Goal: Transaction & Acquisition: Purchase product/service

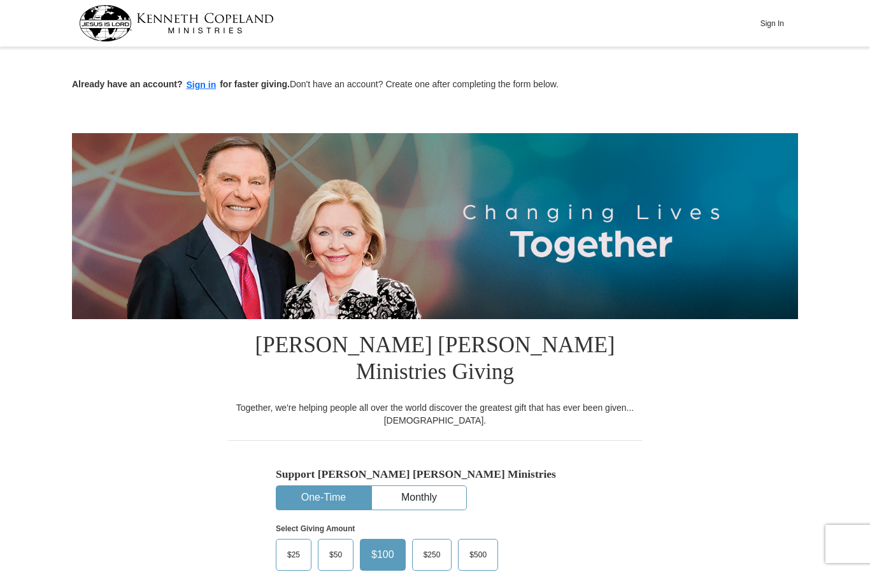
scroll to position [314, 0]
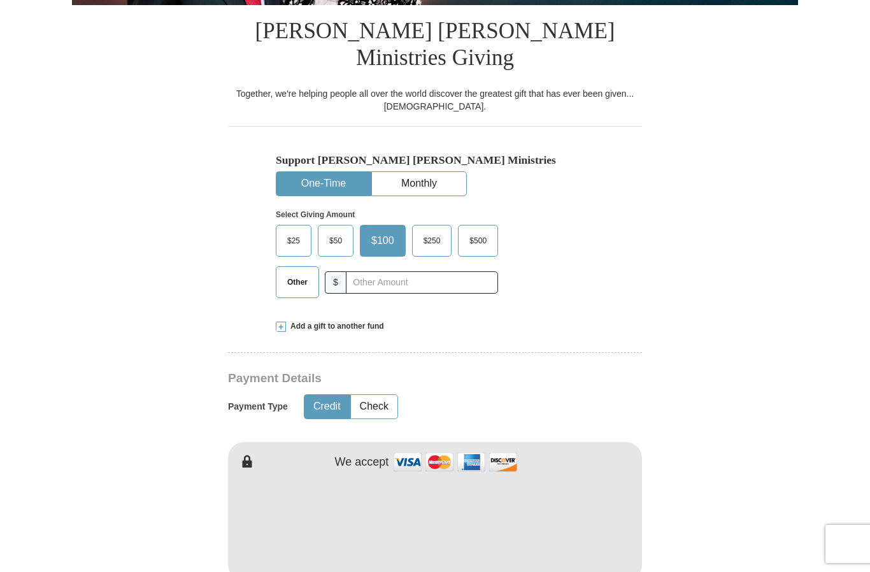
click at [296, 276] on span "Other" at bounding box center [297, 281] width 33 height 19
click at [0, 0] on input "Other" at bounding box center [0, 0] width 0 height 0
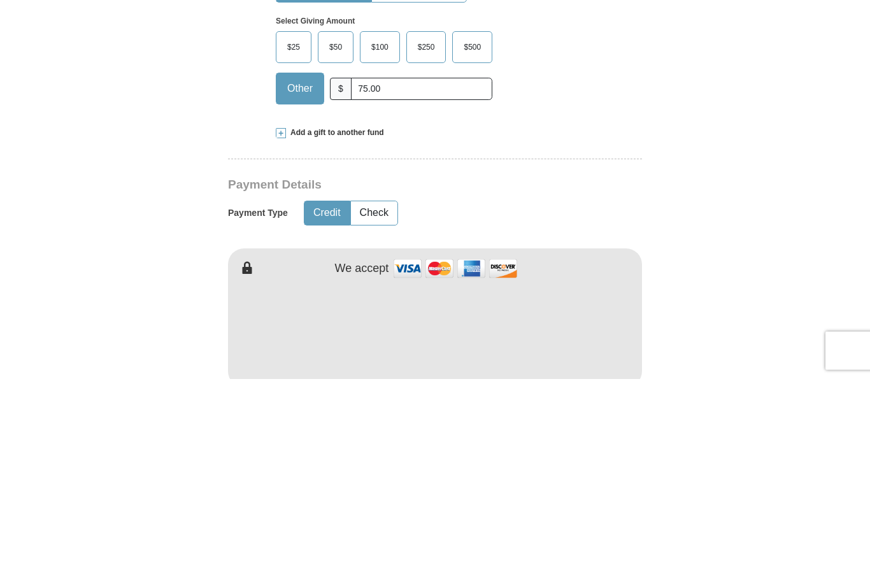
scroll to position [507, 0]
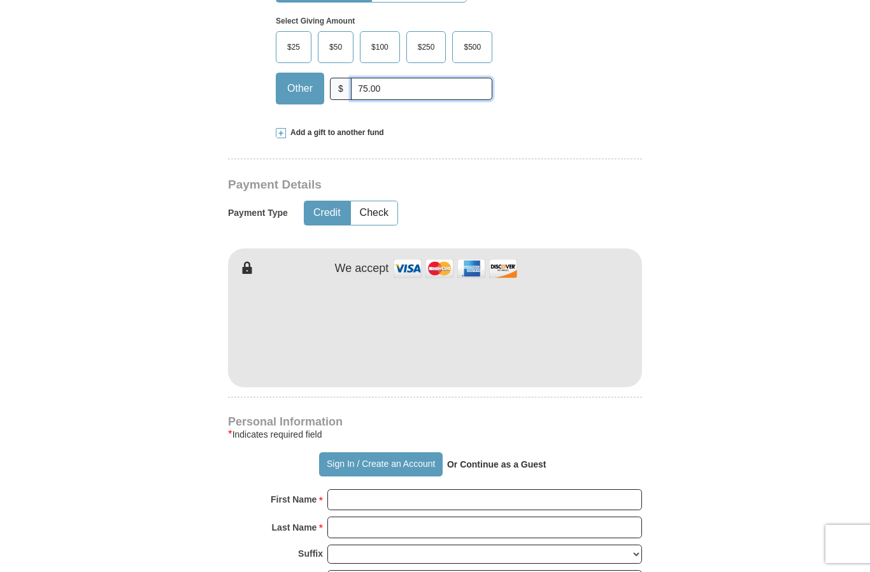
type input "75.00"
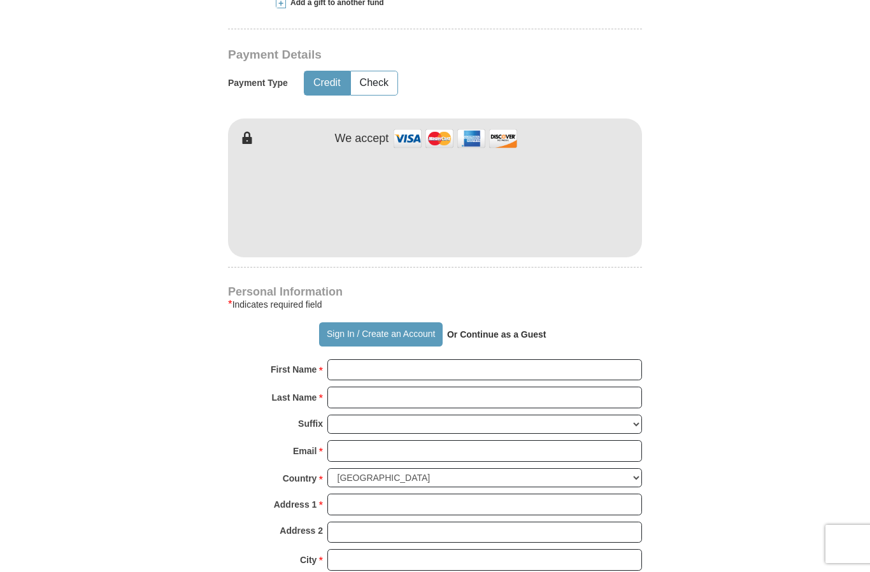
scroll to position [637, 0]
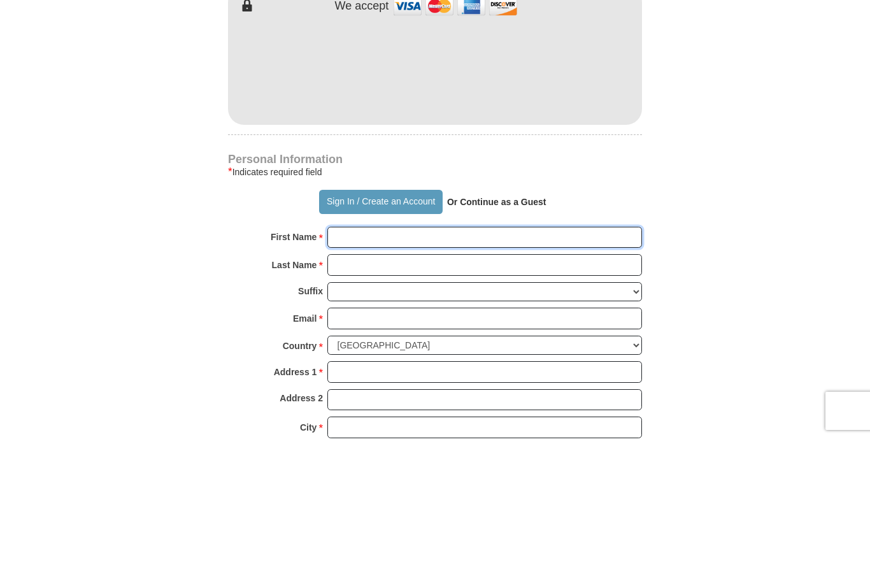
click at [414, 360] on input "First Name *" at bounding box center [484, 371] width 314 height 22
type input "[PERSON_NAME]"
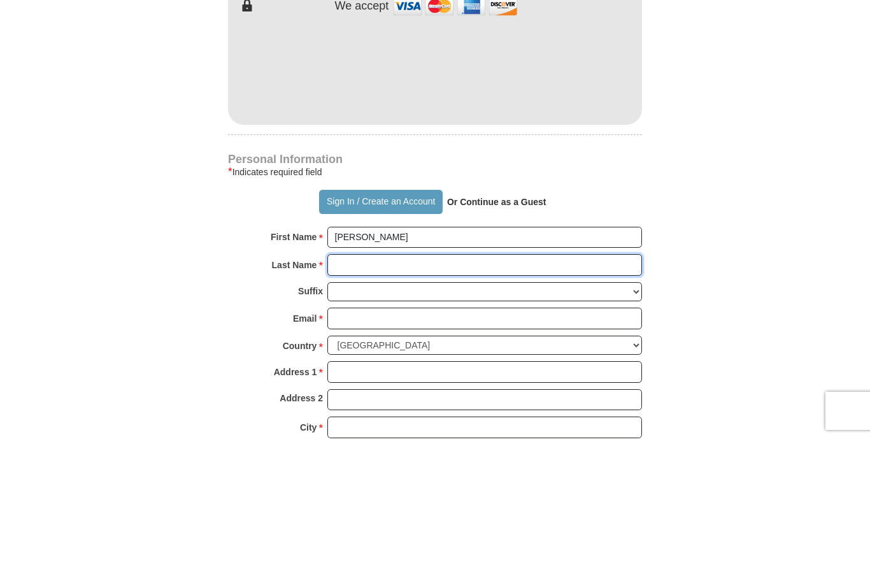
click at [415, 387] on input "Last Name *" at bounding box center [484, 398] width 314 height 22
type input "[PERSON_NAME]"
click at [547, 415] on select "[PERSON_NAME] I II III IV V VI" at bounding box center [484, 425] width 314 height 20
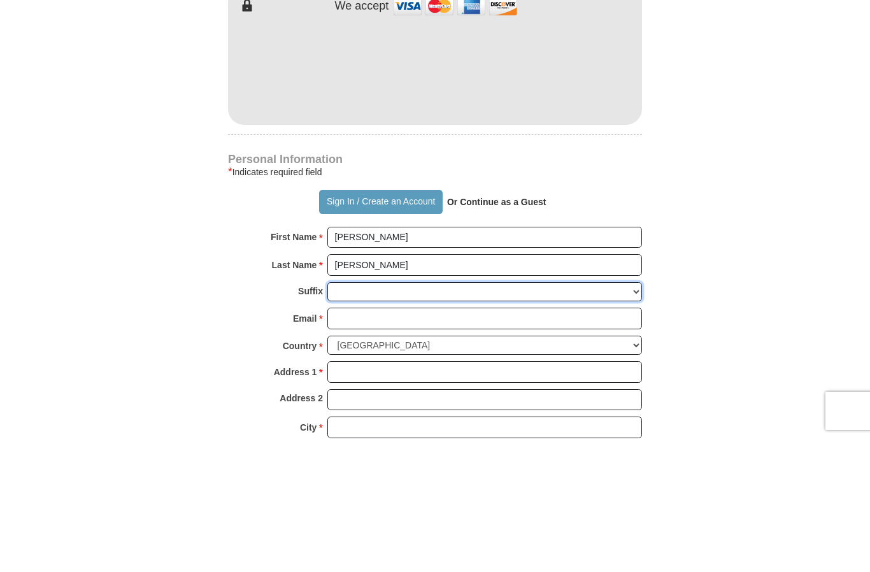
scroll to position [770, 0]
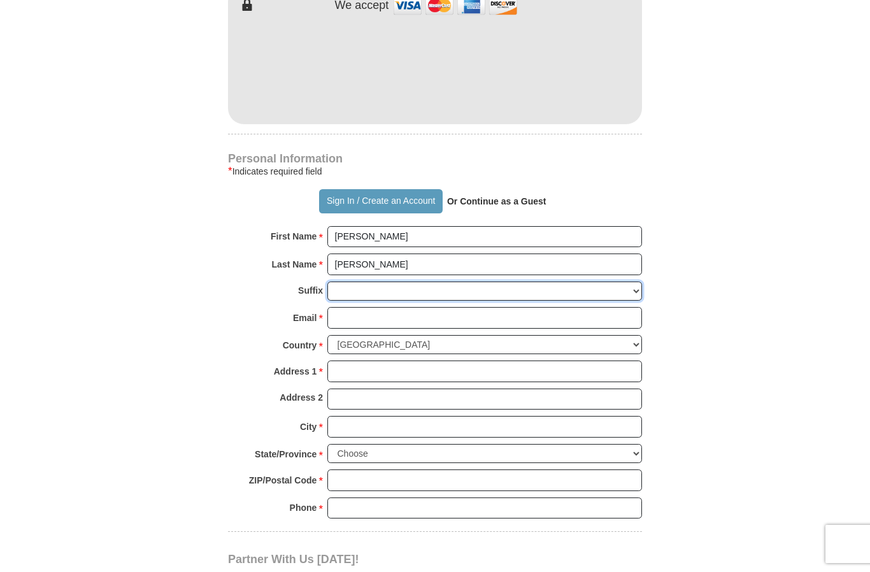
select select "Sr"
click at [396, 307] on input "Email *" at bounding box center [484, 318] width 314 height 22
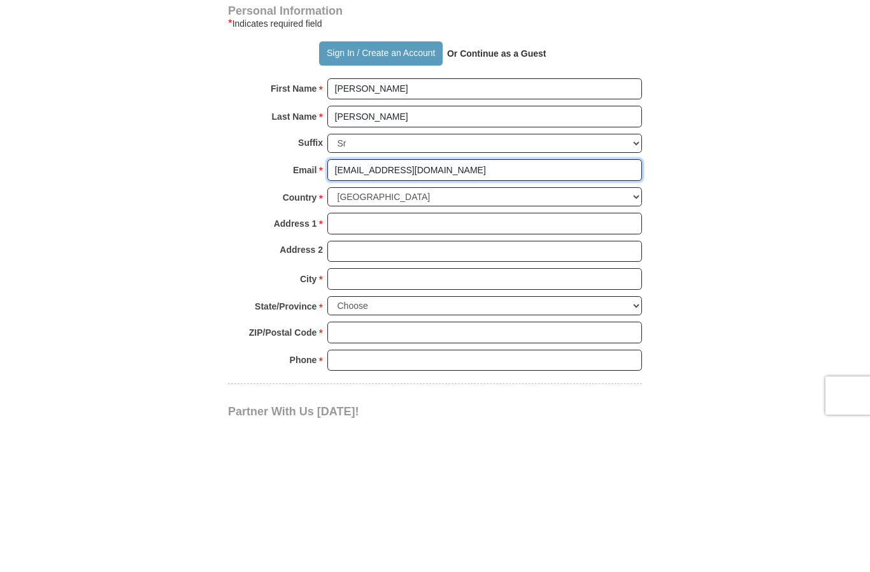
type input "[EMAIL_ADDRESS][DOMAIN_NAME]"
click at [407, 361] on input "Address 1 *" at bounding box center [484, 372] width 314 height 22
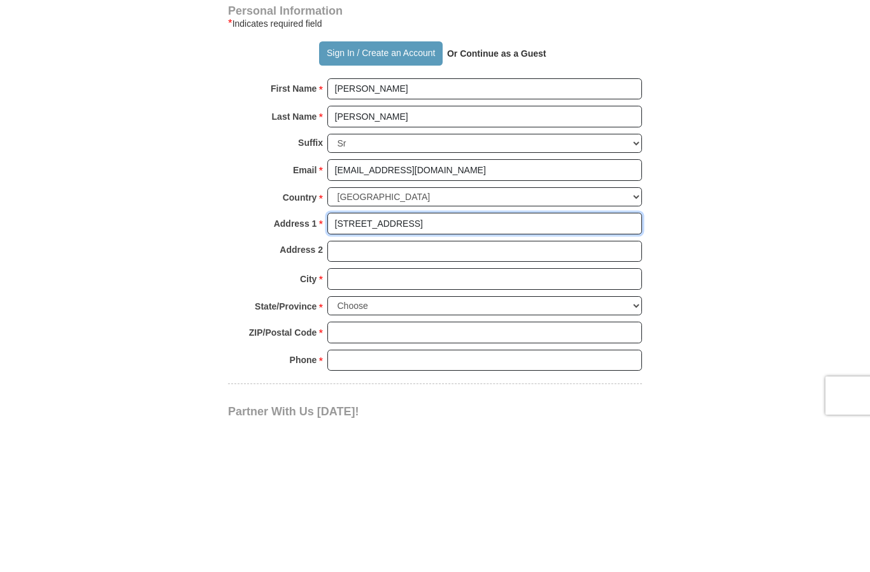
type input "[STREET_ADDRESS]"
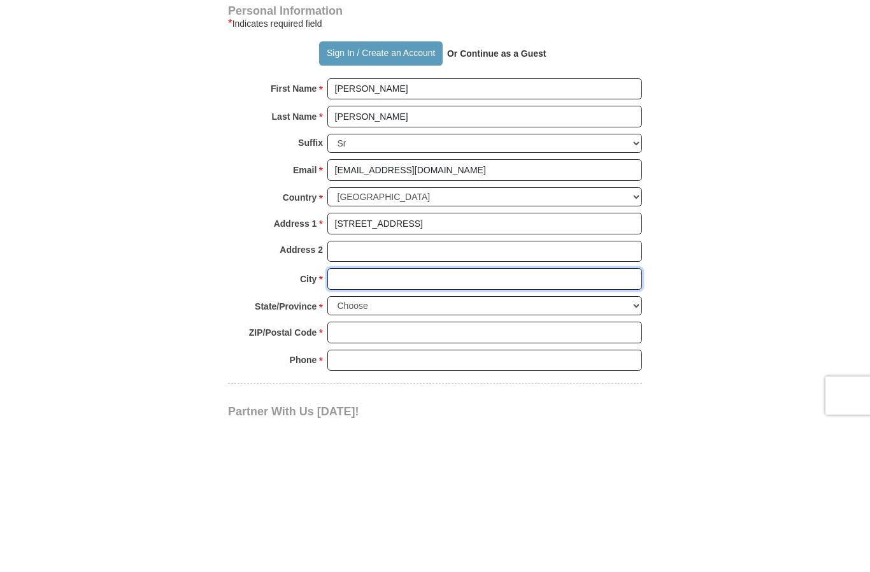
click at [429, 416] on input "City *" at bounding box center [484, 427] width 314 height 22
type input "[PERSON_NAME]"
click at [636, 444] on select "Choose [US_STATE] [US_STATE] [US_STATE] [US_STATE] [US_STATE] Armed Forces Amer…" at bounding box center [484, 454] width 314 height 20
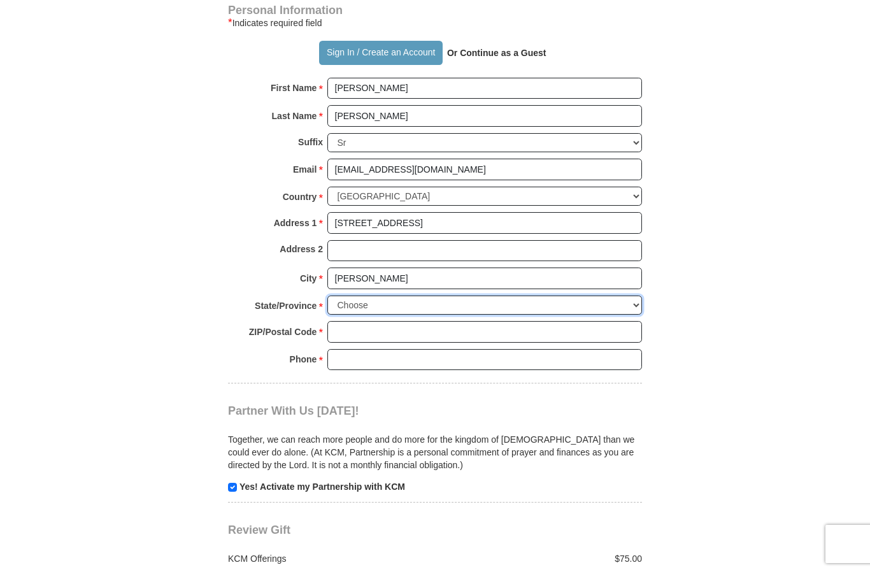
select select "MO"
click at [405, 321] on input "ZIP/Postal Code *" at bounding box center [484, 332] width 314 height 22
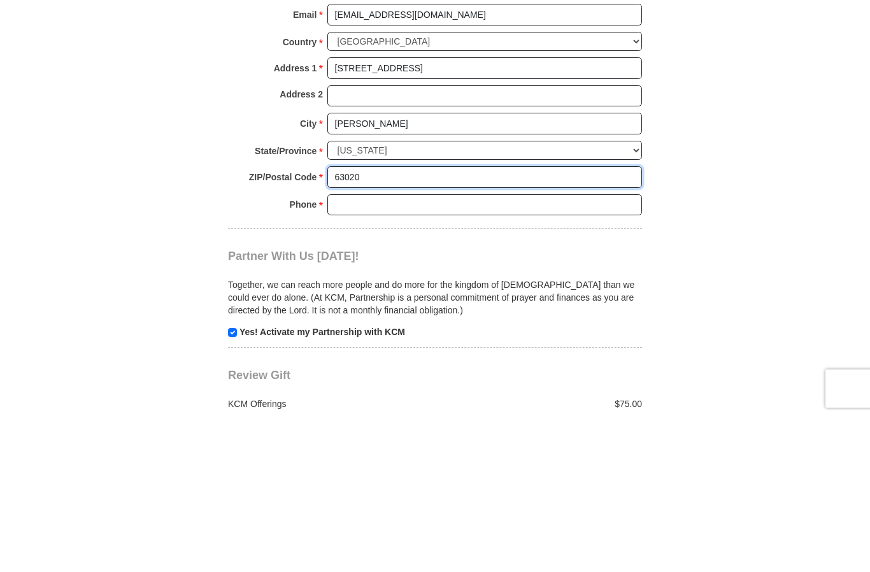
type input "63020"
click at [486, 350] on input "Phone * *" at bounding box center [484, 361] width 314 height 22
type input "4"
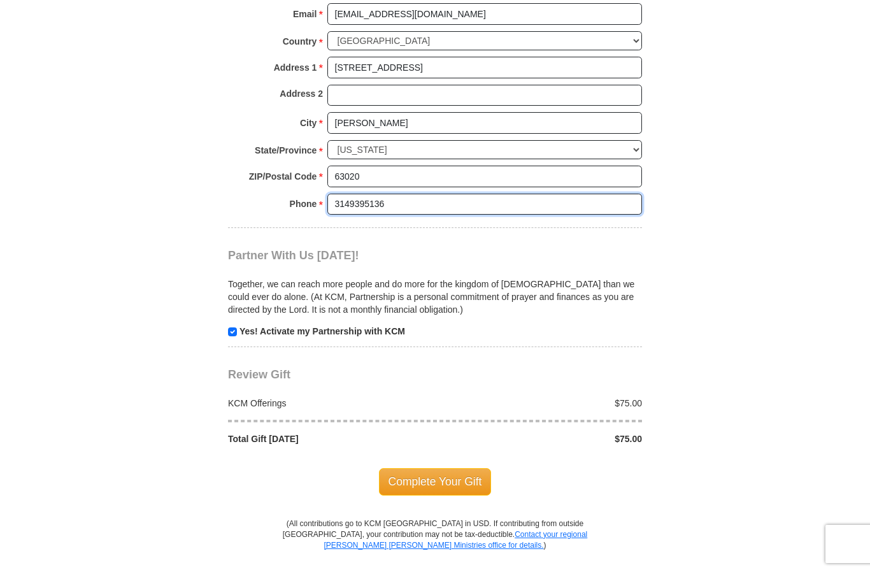
type input "3149395136"
click at [235, 327] on input "checkbox" at bounding box center [232, 331] width 9 height 9
checkbox input "false"
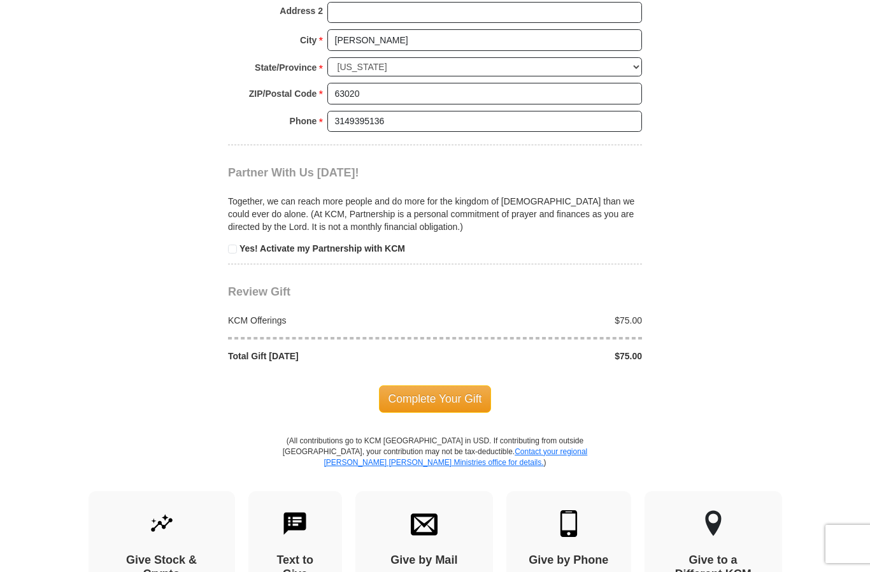
scroll to position [1158, 0]
click at [450, 385] on span "Complete Your Gift" at bounding box center [435, 397] width 113 height 27
